Goal: Information Seeking & Learning: Learn about a topic

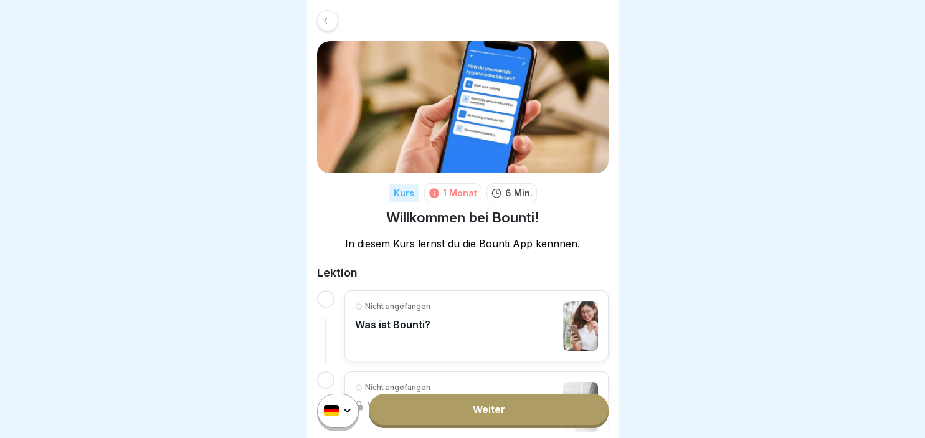
click at [385, 335] on div "Nicht angefangen Was ist Bounti?" at bounding box center [392, 326] width 75 height 50
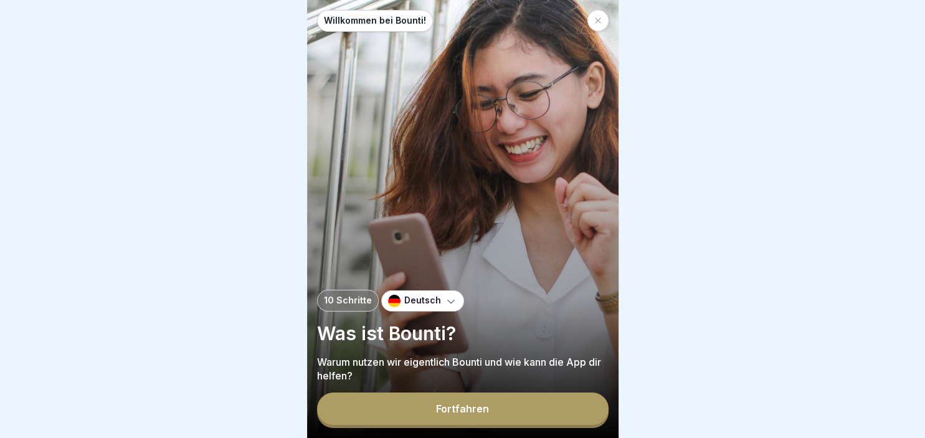
click at [517, 413] on button "Fortfahren" at bounding box center [463, 409] width 292 height 32
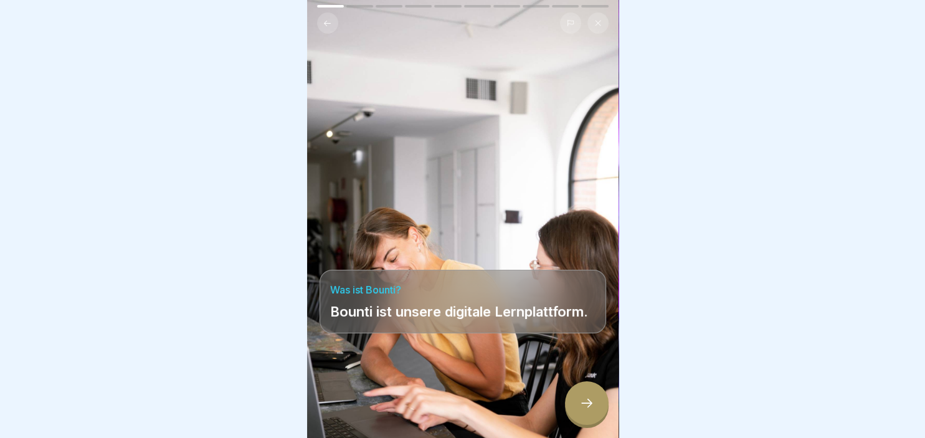
click at [588, 400] on icon at bounding box center [587, 403] width 15 height 15
